Goal: Find specific page/section: Find specific page/section

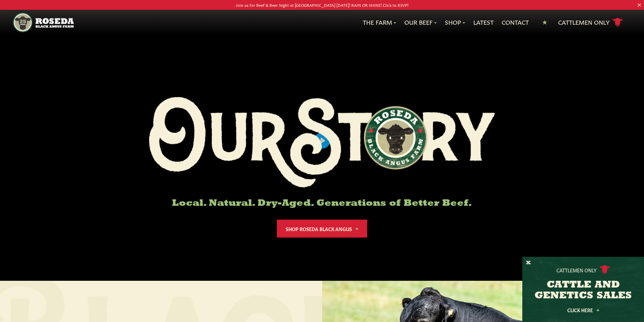
click at [525, 262] on div "Cattlemen Only CATTLE AND GENETICS SALES Click Here" at bounding box center [583, 289] width 122 height 65
click at [527, 262] on button "X" at bounding box center [528, 263] width 5 height 7
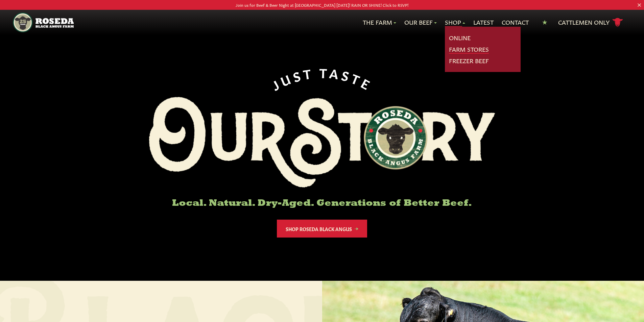
click at [467, 47] on link "Farm Stores" at bounding box center [469, 49] width 40 height 9
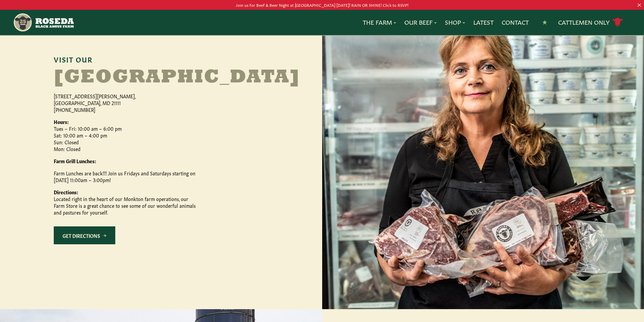
scroll to position [304, 0]
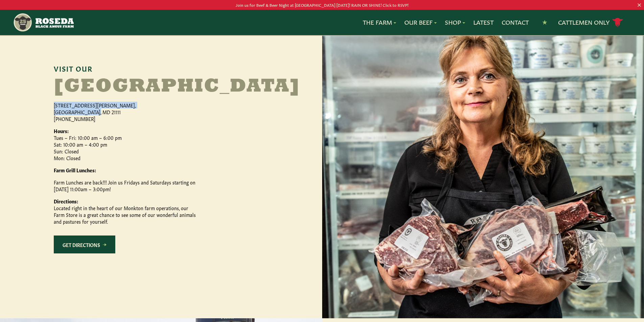
drag, startPoint x: 95, startPoint y: 131, endPoint x: 51, endPoint y: 122, distance: 44.9
click at [51, 122] on div "Visit Our [GEOGRAPHIC_DATA] [STREET_ADDRESS][PERSON_NAME] [PHONE_NUMBER] Hours:…" at bounding box center [161, 164] width 322 height 308
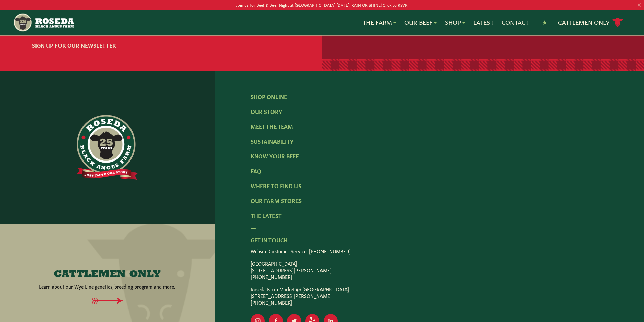
scroll to position [1116, 0]
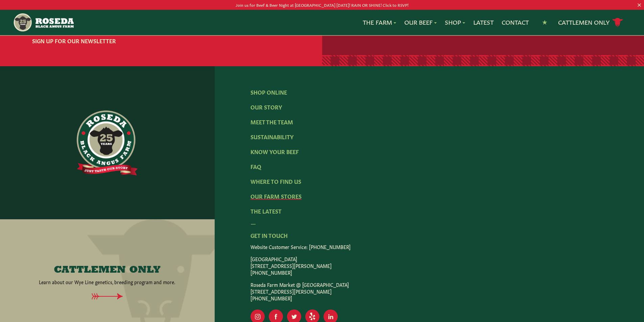
click at [272, 200] on link "Our Farm Stores" at bounding box center [276, 195] width 51 height 7
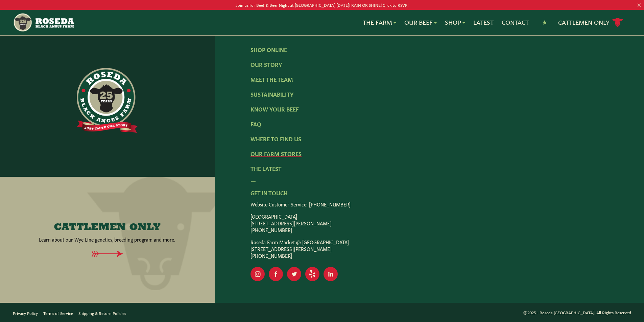
scroll to position [1177, 0]
click at [289, 154] on link "Our Farm Stores" at bounding box center [276, 153] width 51 height 7
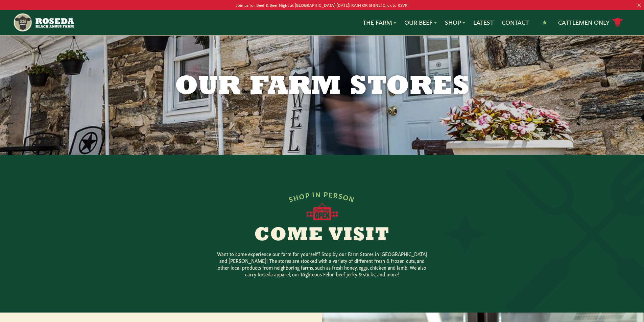
scroll to position [0, 0]
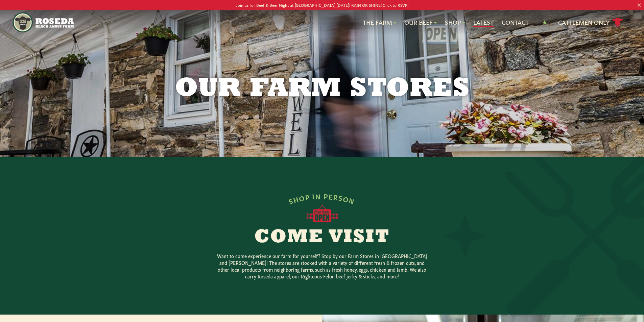
click at [480, 21] on link "Latest" at bounding box center [483, 22] width 20 height 9
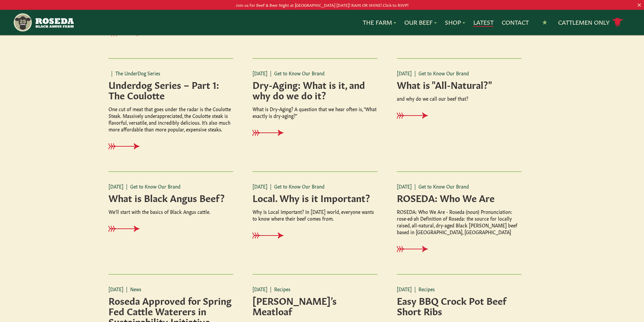
scroll to position [304, 0]
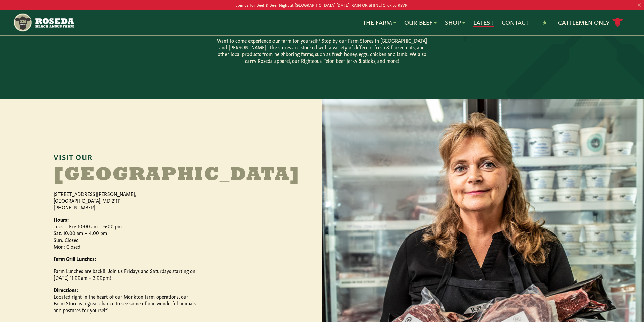
scroll to position [237, 0]
